Goal: Information Seeking & Learning: Find specific page/section

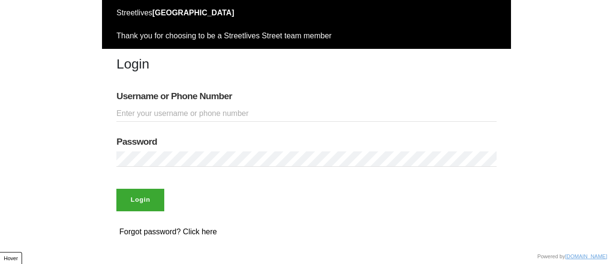
click at [189, 116] on input "Username or Phone Number" at bounding box center [306, 114] width 380 height 16
type input "doobneek"
click at [140, 200] on input "Login" at bounding box center [140, 200] width 48 height 22
click at [146, 199] on input "Login" at bounding box center [140, 200] width 48 height 22
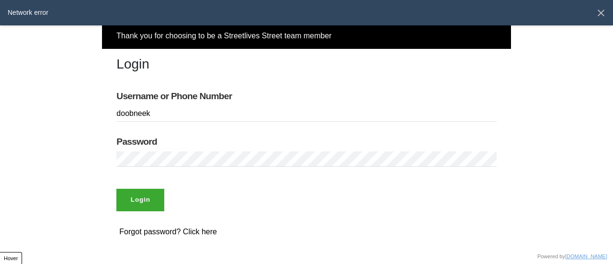
click at [154, 201] on input "Login" at bounding box center [140, 200] width 48 height 22
click at [141, 197] on input "Login" at bounding box center [140, 200] width 48 height 22
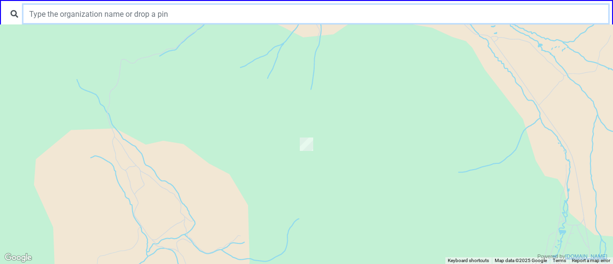
click at [248, 16] on input "text" at bounding box center [315, 14] width 585 height 18
type input "g"
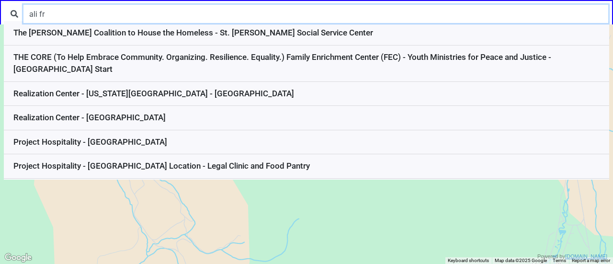
type input "ali f"
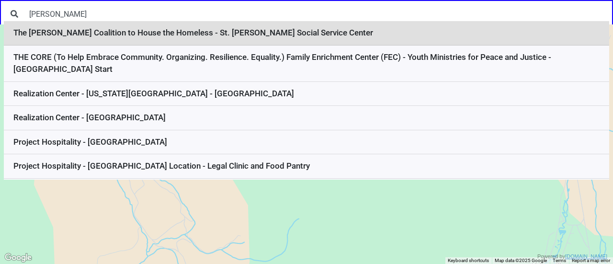
click at [79, 33] on li "The Elizabeth Coalition to House the Homeless - St. Joseph Social Service Center" at bounding box center [307, 33] width 606 height 24
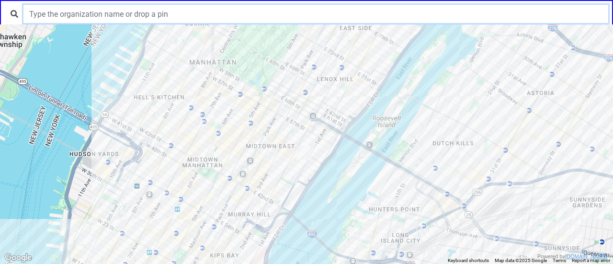
click at [195, 17] on input "text" at bounding box center [315, 14] width 585 height 18
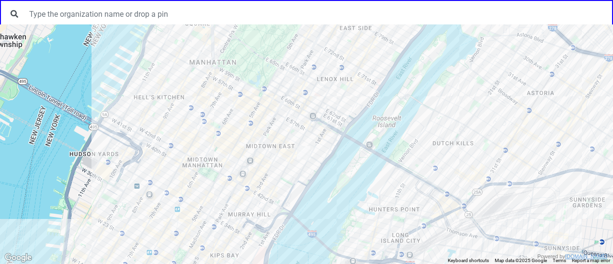
click at [289, 133] on div at bounding box center [306, 144] width 613 height 240
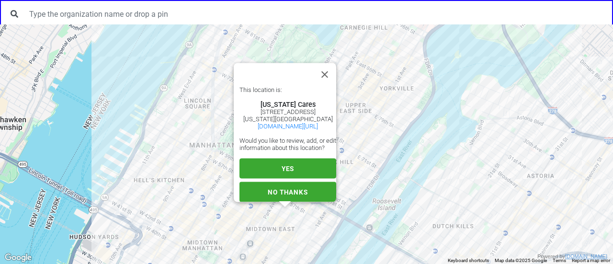
click at [287, 165] on span "YES" at bounding box center [288, 169] width 12 height 8
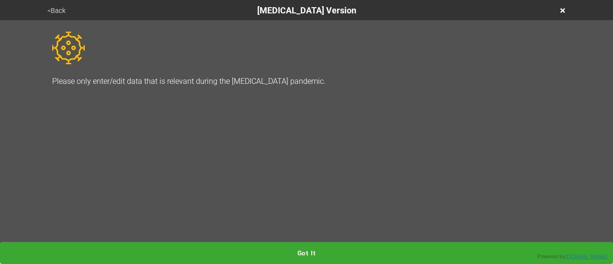
click at [320, 245] on button "Got it" at bounding box center [306, 253] width 613 height 22
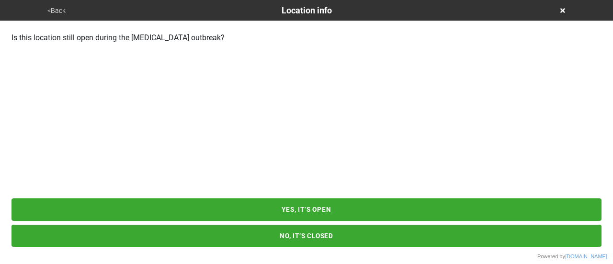
click at [326, 209] on button "YES, IT’S OPEN" at bounding box center [306, 209] width 590 height 22
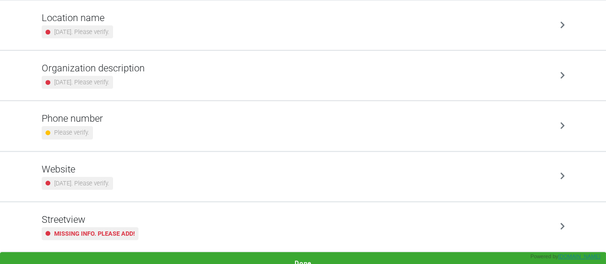
scroll to position [182, 0]
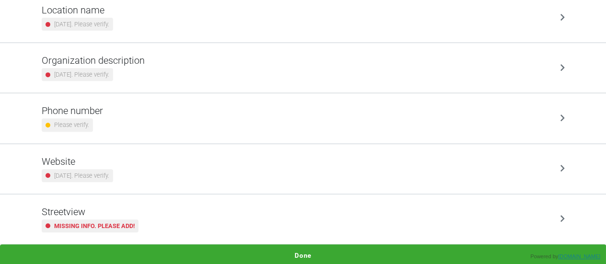
click at [116, 221] on small "Missing info. Please add!" at bounding box center [94, 225] width 80 height 9
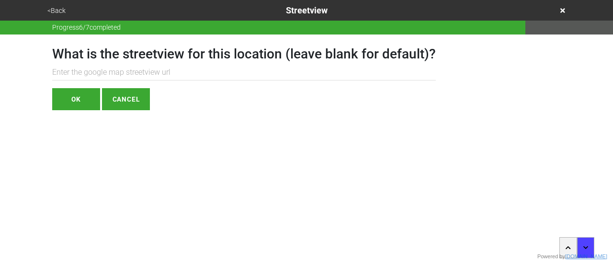
click at [56, 4] on div "<Back Streetview" at bounding box center [307, 10] width 524 height 13
click at [56, 10] on button "<Back" at bounding box center [57, 10] width 24 height 11
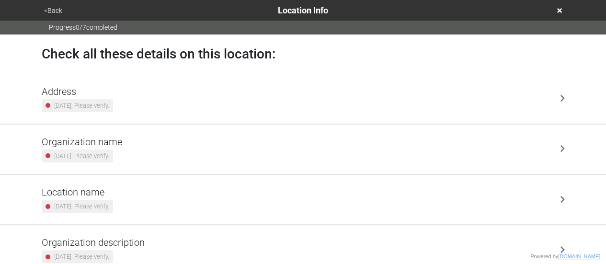
scroll to position [182, 0]
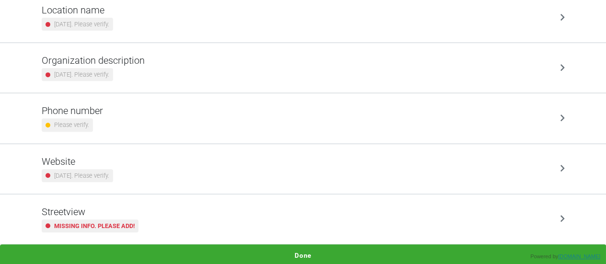
click at [299, 252] on button "Done" at bounding box center [303, 255] width 606 height 22
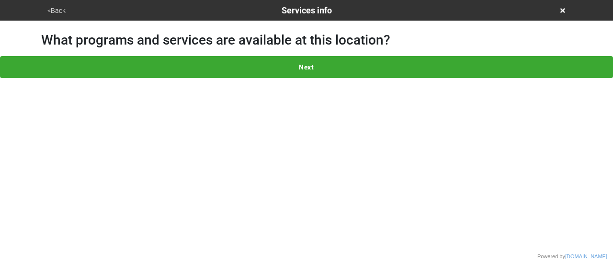
click at [317, 64] on button "Next" at bounding box center [306, 67] width 613 height 22
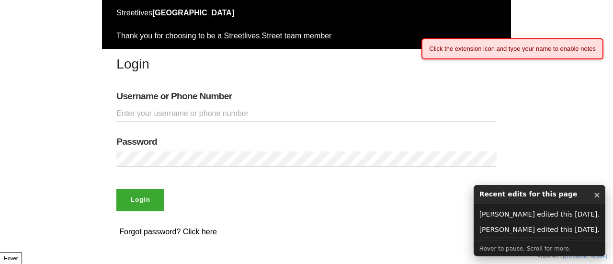
click at [164, 107] on input "Username or Phone Number" at bounding box center [306, 114] width 380 height 16
type input "doobneek"
click at [168, 150] on div "Password" at bounding box center [306, 152] width 409 height 46
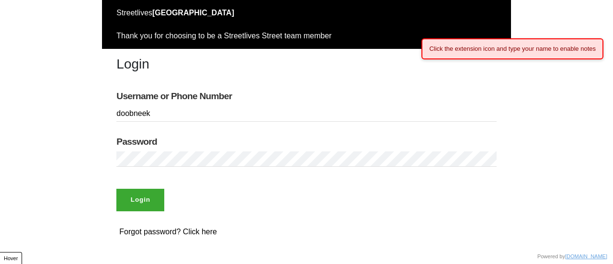
click at [134, 196] on input "Login" at bounding box center [140, 200] width 48 height 22
click at [153, 197] on input "Login" at bounding box center [140, 200] width 48 height 22
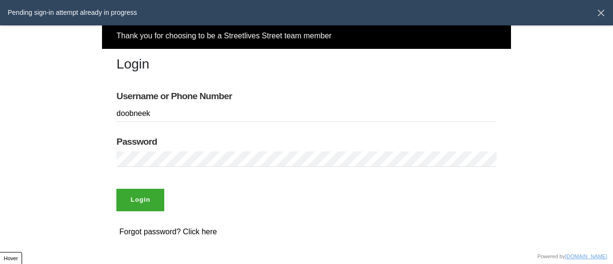
click at [149, 194] on input "Login" at bounding box center [140, 200] width 48 height 22
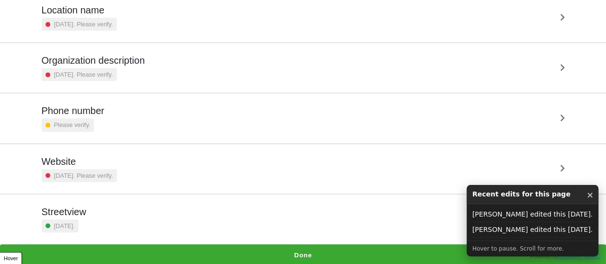
click at [309, 251] on button "Done" at bounding box center [303, 255] width 606 height 22
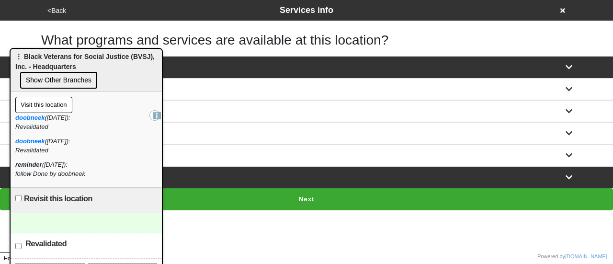
click at [562, 10] on icon at bounding box center [562, 10] width 5 height 5
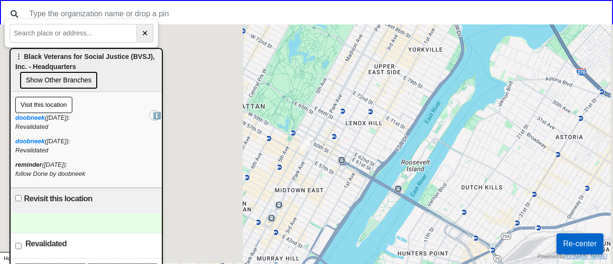
click at [163, 2] on div at bounding box center [306, 14] width 613 height 28
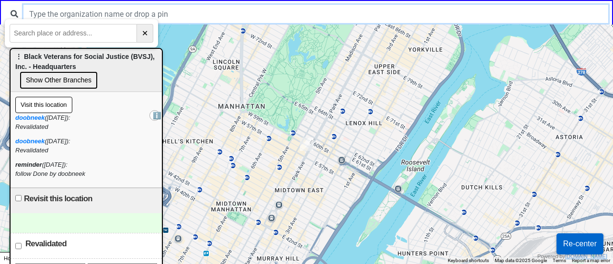
click at [239, 10] on input "text" at bounding box center [315, 14] width 585 height 18
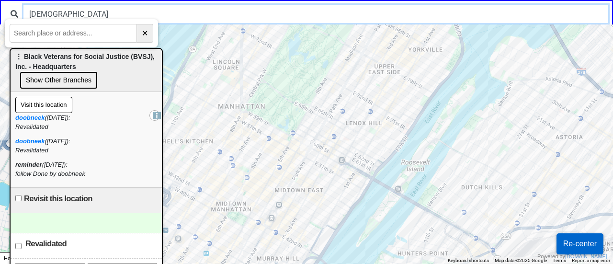
click at [239, 10] on input "jewsih" at bounding box center [315, 14] width 585 height 18
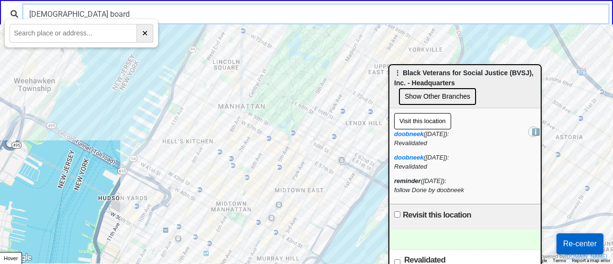
drag, startPoint x: 450, startPoint y: 78, endPoint x: 613, endPoint y: 44, distance: 166.5
click at [541, 65] on div "⋮ Black Veterans for Social Justice (BVSJ), Inc. - Headquarters Show Other Bran…" at bounding box center [464, 86] width 151 height 43
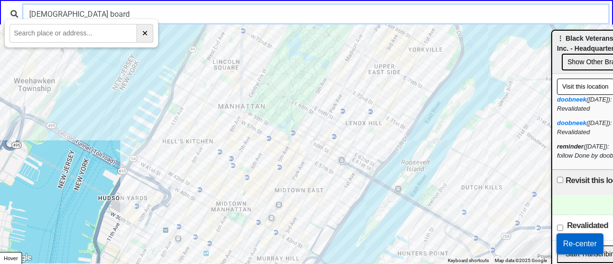
click at [301, 16] on input "jewish board" at bounding box center [315, 14] width 585 height 18
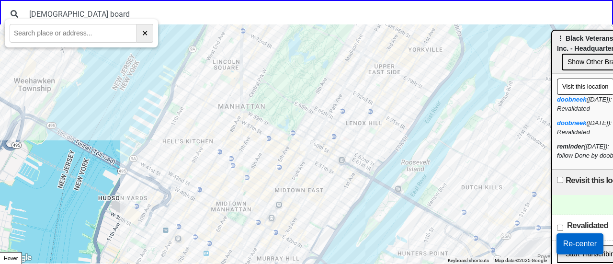
click at [238, 109] on div at bounding box center [306, 144] width 613 height 240
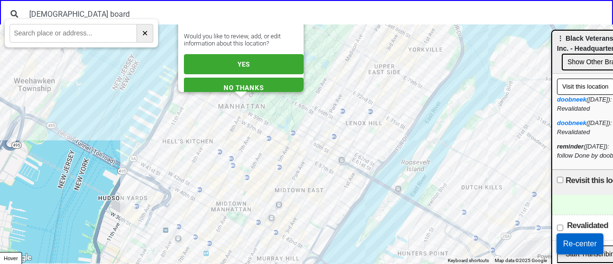
click at [244, 107] on div "This location is: Columbia University Substance Treatment and Research Service …" at bounding box center [306, 144] width 613 height 240
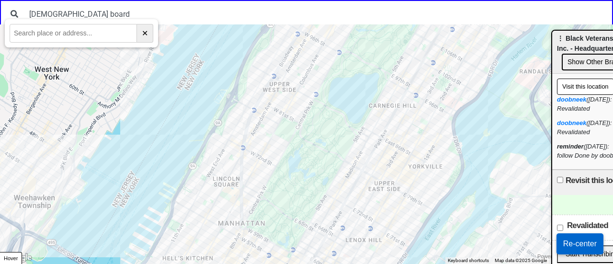
click at [422, 155] on div at bounding box center [306, 144] width 613 height 240
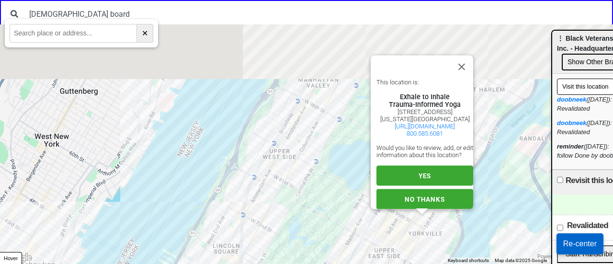
scroll to position [8, 0]
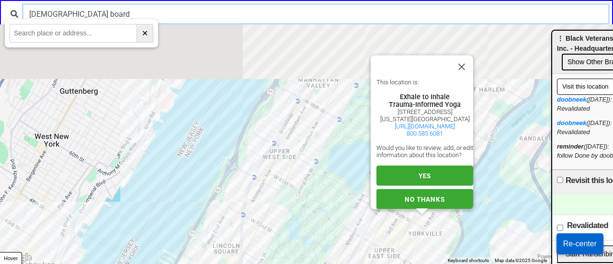
click at [179, 14] on input "jewish board" at bounding box center [315, 14] width 585 height 18
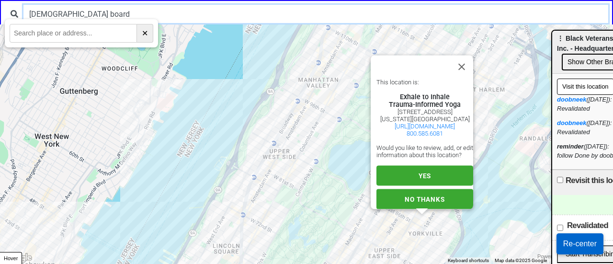
click at [59, 9] on input "jewish board" at bounding box center [315, 14] width 585 height 18
type input "jewish"
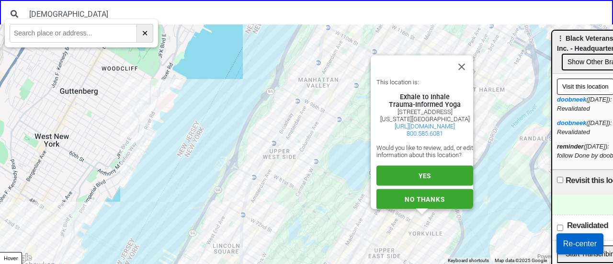
paste input "9201 4th Avenue"
type input "9201 4th Avenue"
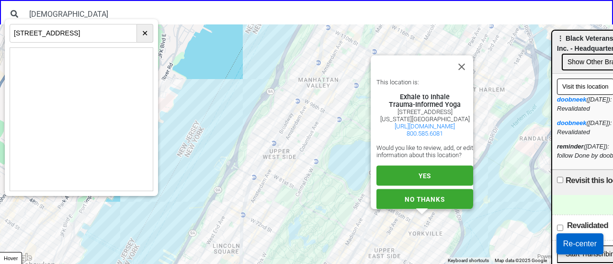
click at [565, 247] on button "Re-center" at bounding box center [580, 243] width 47 height 21
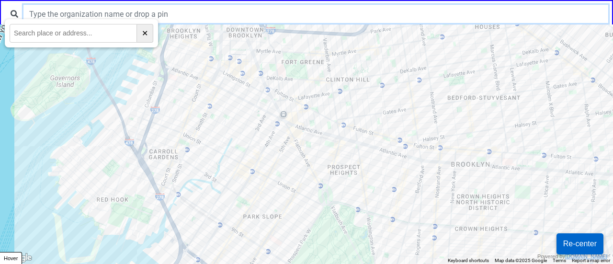
click at [274, 13] on input "text" at bounding box center [315, 14] width 585 height 18
type input "[PERSON_NAME]"
